Goal: Transaction & Acquisition: Purchase product/service

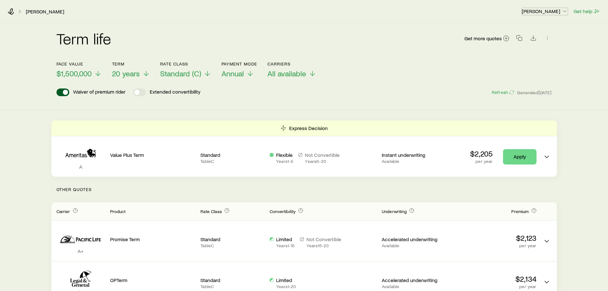
click at [543, 12] on p "[PERSON_NAME]" at bounding box center [545, 11] width 46 height 6
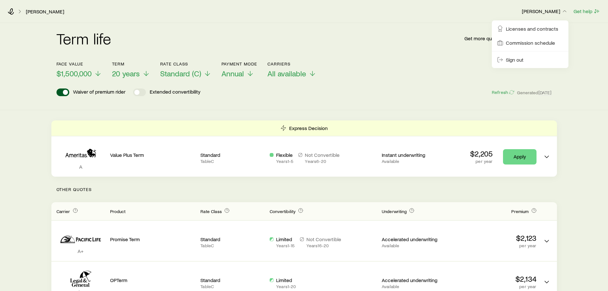
click at [464, 40] on div "Term life Get more quotes" at bounding box center [303, 42] width 495 height 23
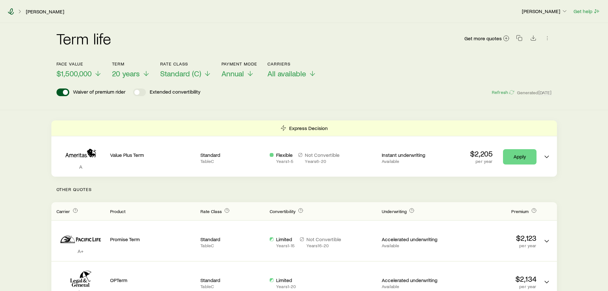
click at [11, 11] on icon at bounding box center [11, 11] width 6 height 6
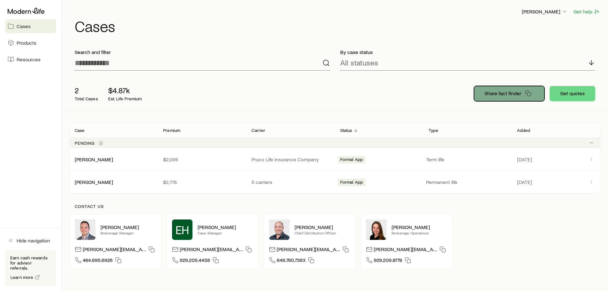
click at [504, 93] on p "Share fact finder" at bounding box center [502, 93] width 37 height 6
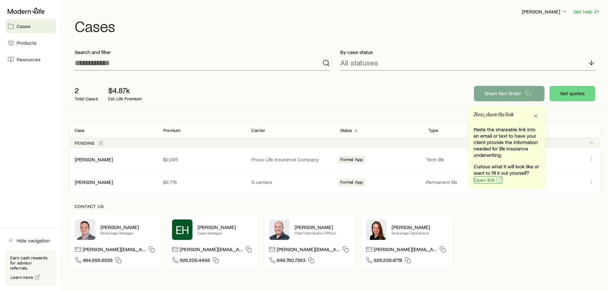
click at [498, 180] on icon "button" at bounding box center [499, 179] width 6 height 6
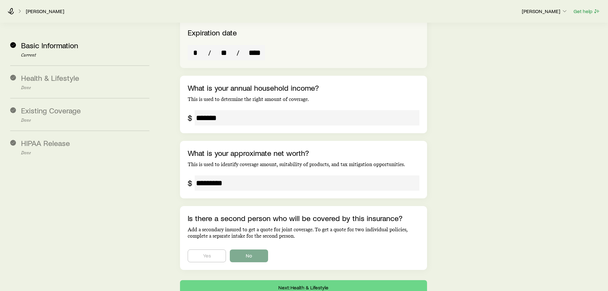
scroll to position [1080, 0]
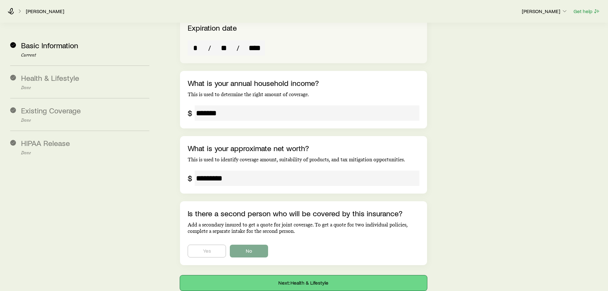
click at [307, 275] on button "Next: Health & Lifestyle" at bounding box center [303, 282] width 247 height 15
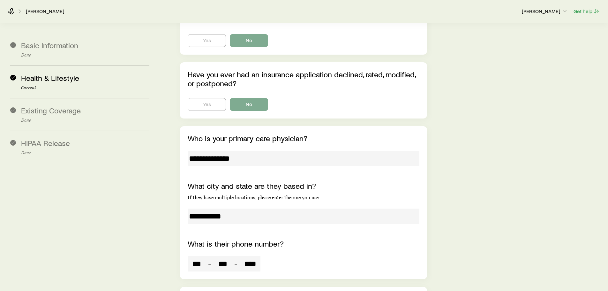
scroll to position [2592, 0]
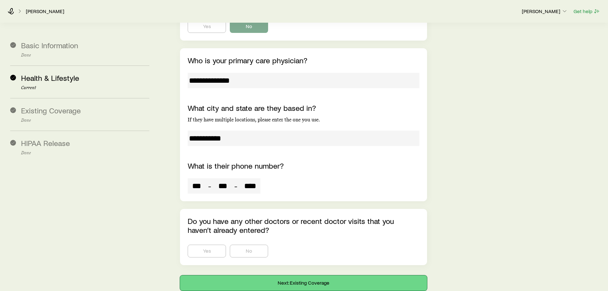
click at [299, 275] on button "Next: Existing Coverage" at bounding box center [303, 282] width 247 height 15
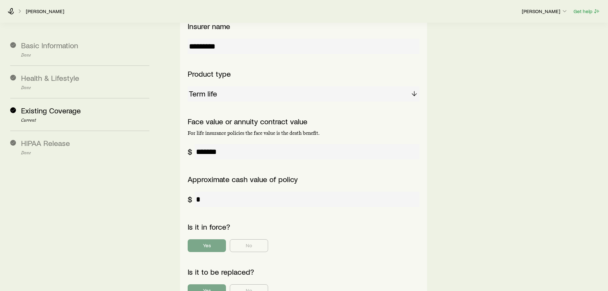
scroll to position [275, 0]
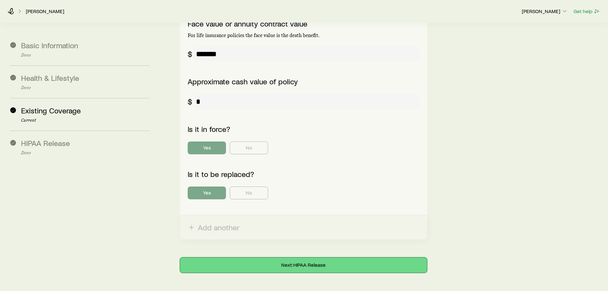
click at [323, 257] on button "Next: HIPAA Release" at bounding box center [303, 264] width 247 height 15
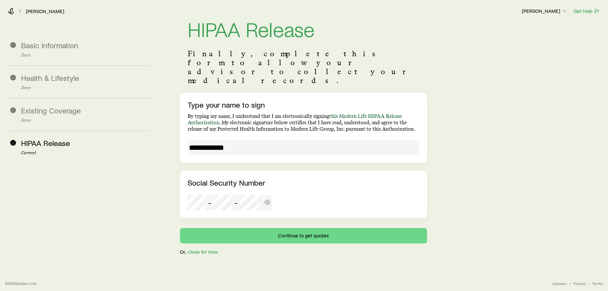
scroll to position [0, 0]
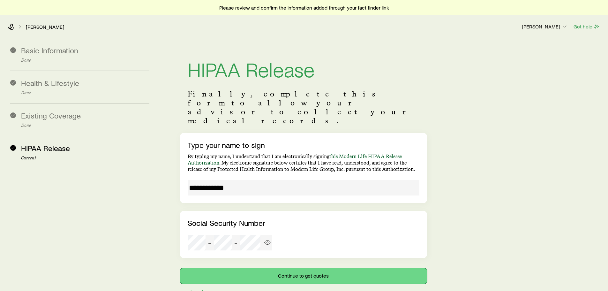
click at [310, 268] on button "Continue to get quotes" at bounding box center [303, 275] width 247 height 15
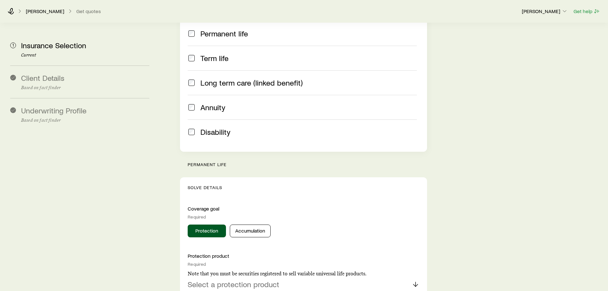
scroll to position [160, 0]
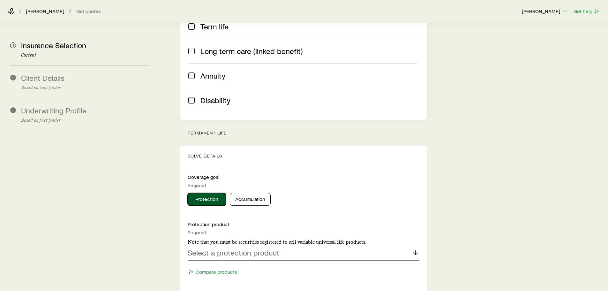
click at [211, 193] on button "Protection" at bounding box center [207, 199] width 38 height 13
click at [416, 249] on icon at bounding box center [416, 253] width 8 height 8
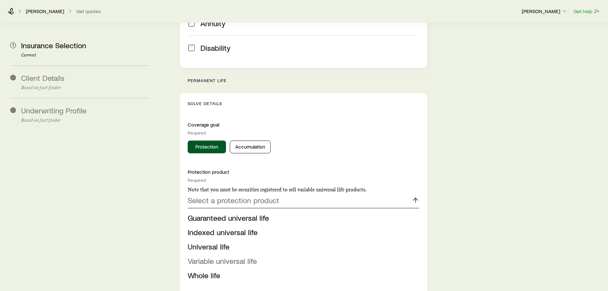
scroll to position [223, 0]
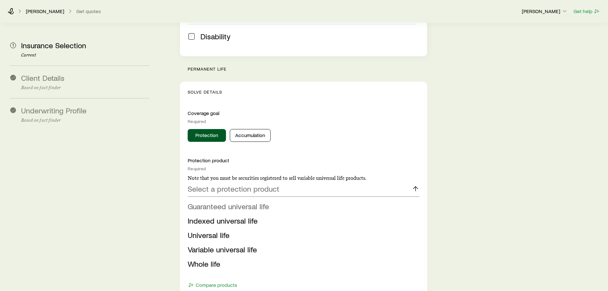
click at [235, 201] on span "Guaranteed universal life" at bounding box center [228, 205] width 81 height 9
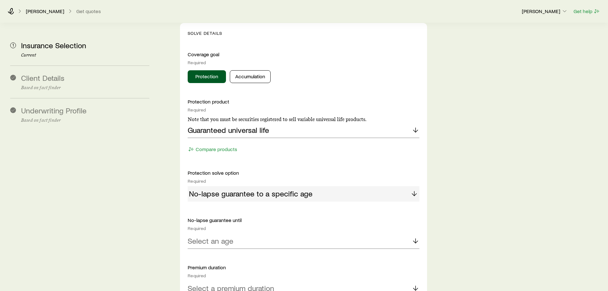
scroll to position [287, 0]
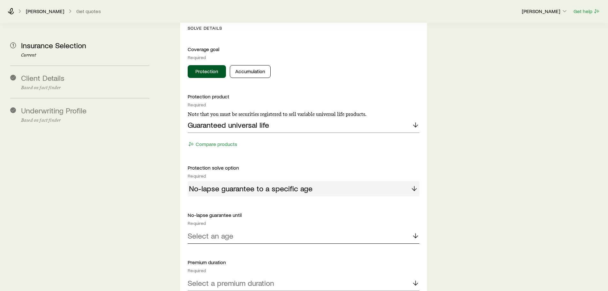
click at [287, 228] on div "Select an age" at bounding box center [303, 235] width 231 height 15
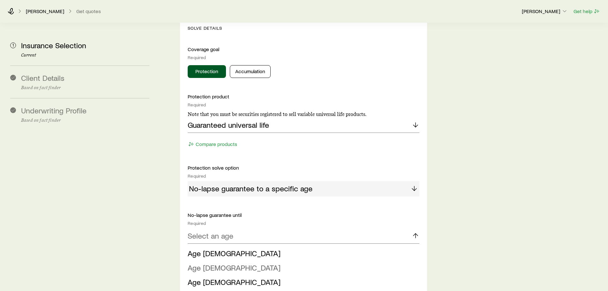
click at [217, 260] on li "Age [DEMOGRAPHIC_DATA]" at bounding box center [301, 267] width 227 height 14
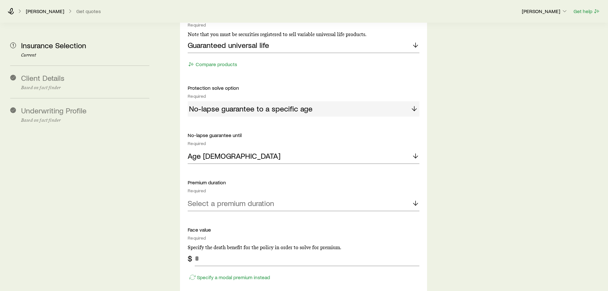
scroll to position [383, 0]
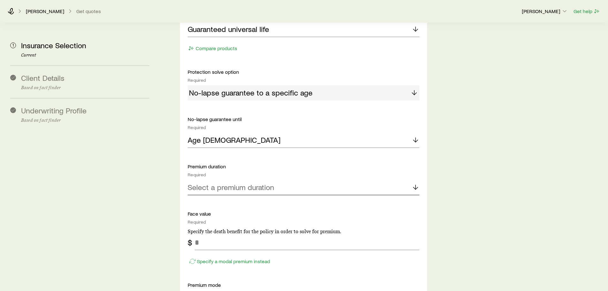
click at [416, 183] on icon at bounding box center [416, 187] width 8 height 8
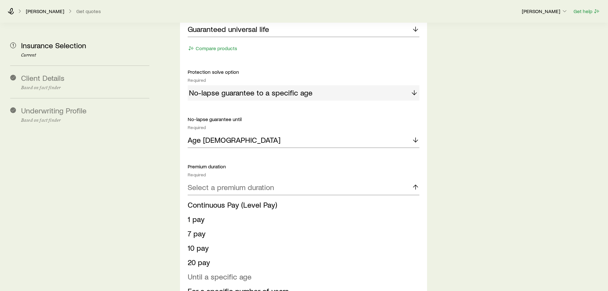
click at [229, 271] on span "Until a specific age" at bounding box center [220, 275] width 64 height 9
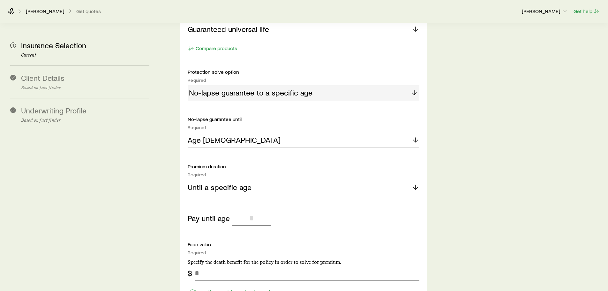
click at [260, 210] on input "tel" at bounding box center [251, 217] width 38 height 15
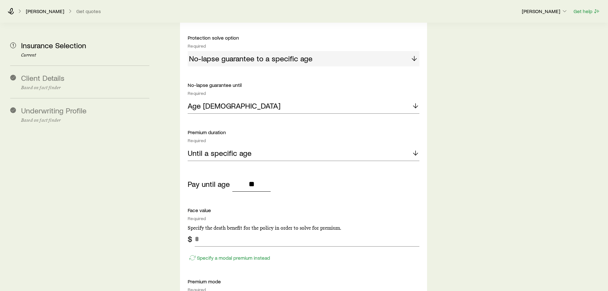
scroll to position [447, 0]
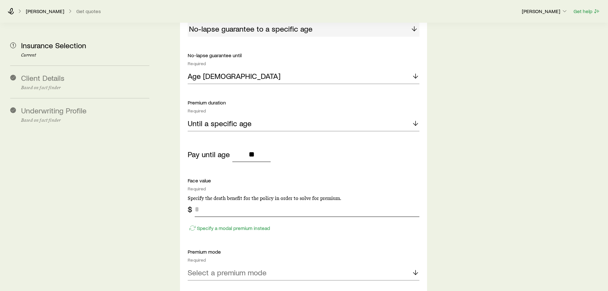
type input "**"
click at [211, 201] on input "tel" at bounding box center [307, 208] width 224 height 15
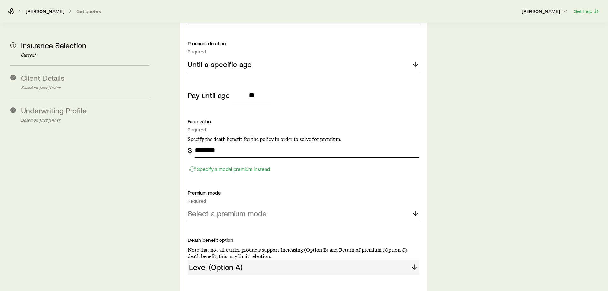
scroll to position [510, 0]
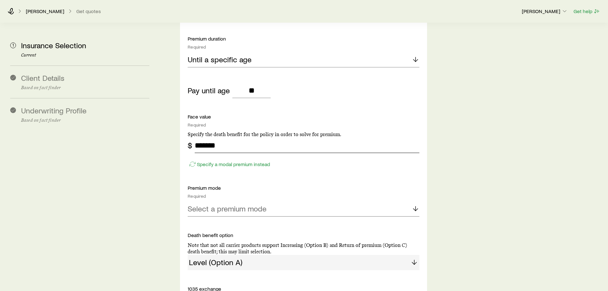
type input "*******"
click at [416, 204] on icon at bounding box center [416, 208] width 8 height 8
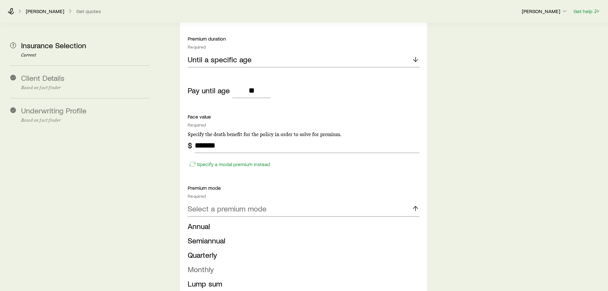
click at [219, 262] on li "Monthly" at bounding box center [301, 269] width 227 height 14
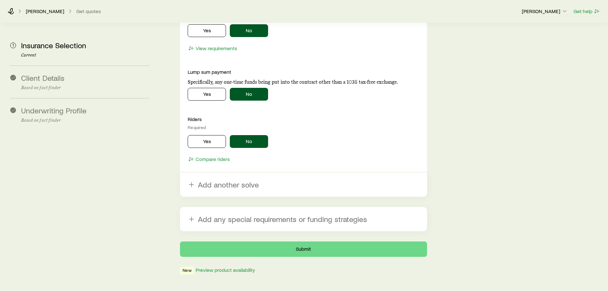
scroll to position [792, 0]
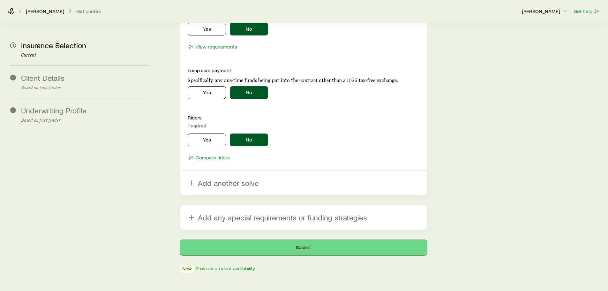
click at [307, 240] on button "Submit" at bounding box center [303, 247] width 247 height 15
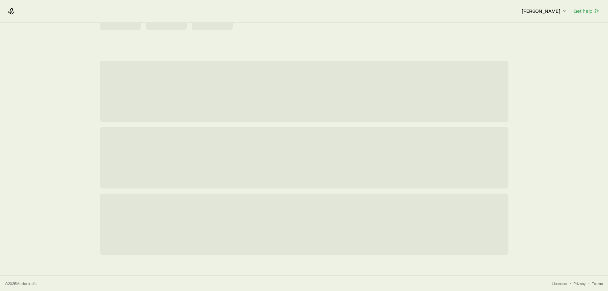
scroll to position [0, 0]
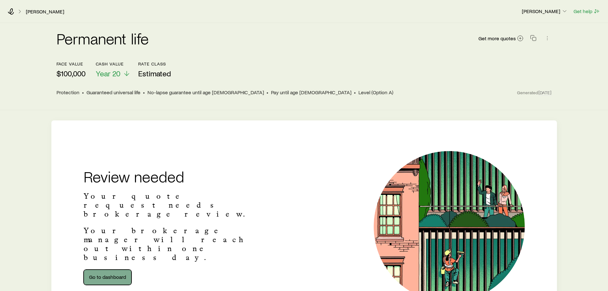
click at [105, 269] on link "Go to dashboard" at bounding box center [108, 276] width 48 height 15
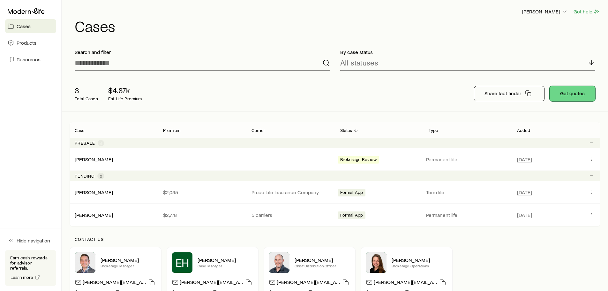
click at [575, 92] on button "Get quotes" at bounding box center [572, 93] width 46 height 15
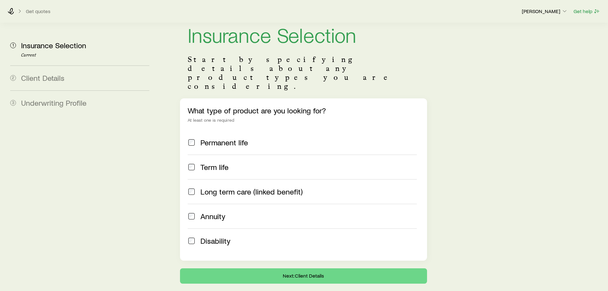
scroll to position [30, 0]
